Goal: Transaction & Acquisition: Purchase product/service

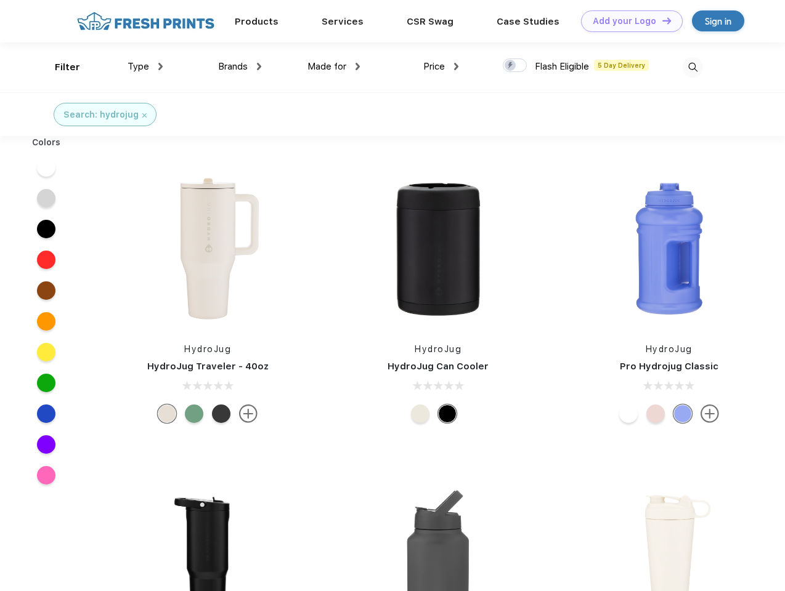
click at [627, 21] on link "Add your Logo Design Tool" at bounding box center [632, 21] width 102 height 22
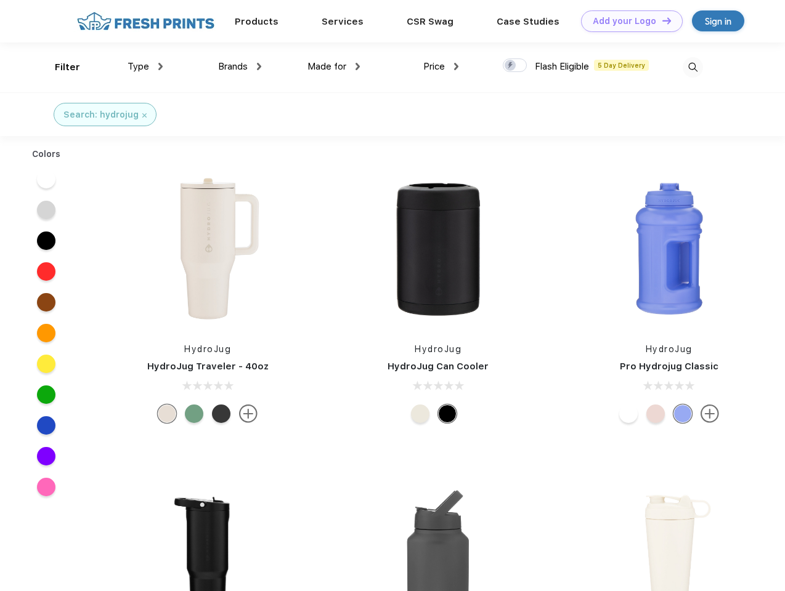
click at [0, 0] on div "Design Tool" at bounding box center [0, 0] width 0 height 0
click at [661, 20] on link "Add your Logo Design Tool" at bounding box center [632, 21] width 102 height 22
click at [59, 67] on div "Filter" at bounding box center [67, 67] width 25 height 14
click at [145, 67] on span "Type" at bounding box center [139, 66] width 22 height 11
click at [240, 67] on span "Brands" at bounding box center [233, 66] width 30 height 11
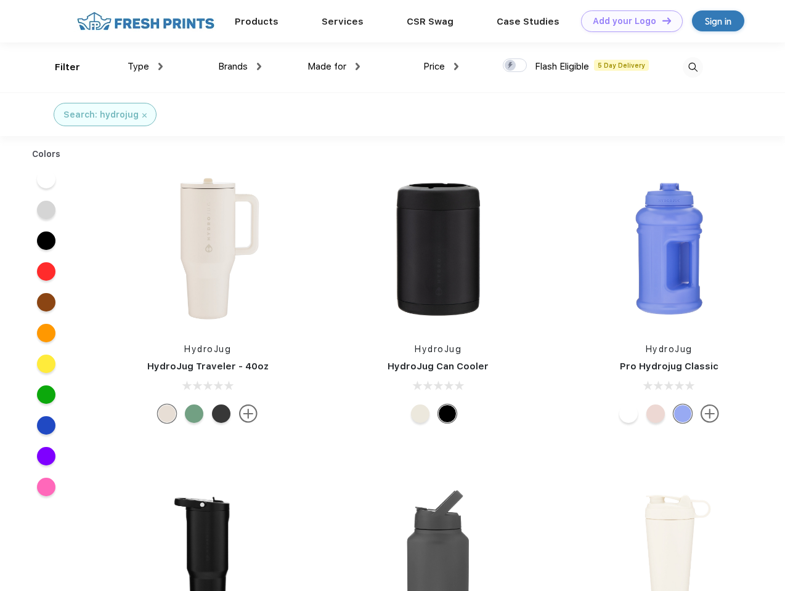
click at [334, 67] on span "Made for" at bounding box center [326, 66] width 39 height 11
click at [441, 67] on span "Price" at bounding box center [434, 66] width 22 height 11
click at [515, 66] on div at bounding box center [515, 66] width 24 height 14
click at [511, 66] on input "checkbox" at bounding box center [507, 62] width 8 height 8
click at [692, 67] on img at bounding box center [693, 67] width 20 height 20
